Goal: Navigation & Orientation: Find specific page/section

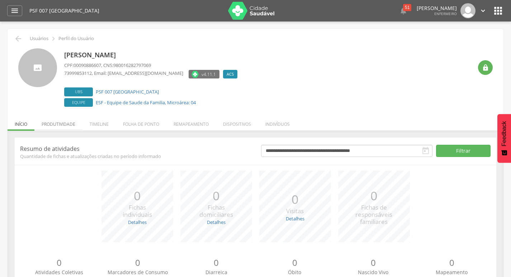
click at [61, 123] on li "Produtividade" at bounding box center [58, 122] width 48 height 17
click at [58, 127] on li "Produtividade" at bounding box center [58, 122] width 48 height 17
click at [60, 121] on li "Produtividade" at bounding box center [58, 122] width 48 height 17
